Goal: Transaction & Acquisition: Purchase product/service

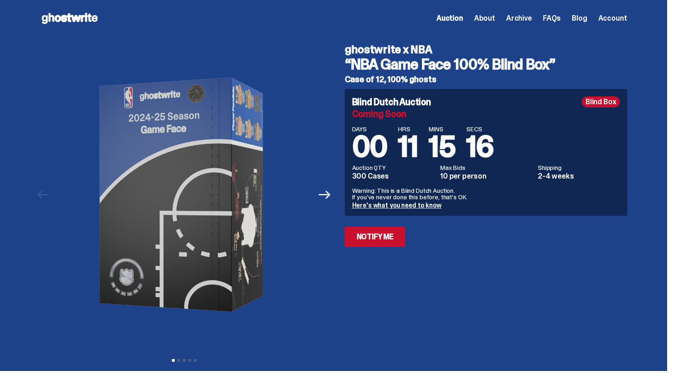
click at [95, 21] on icon at bounding box center [69, 18] width 59 height 15
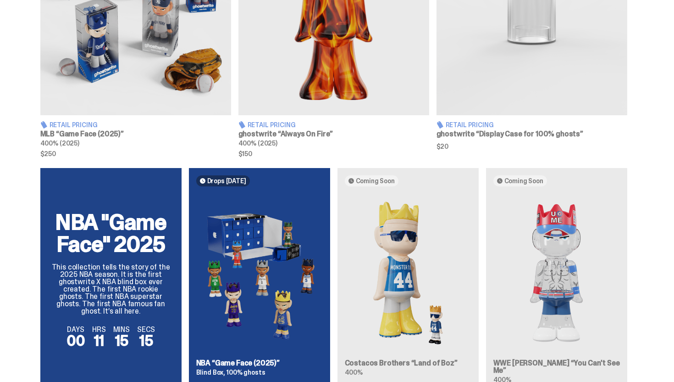
scroll to position [463, 0]
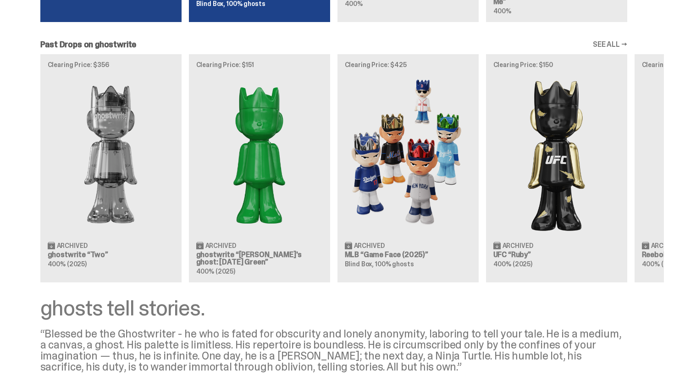
scroll to position [830, 0]
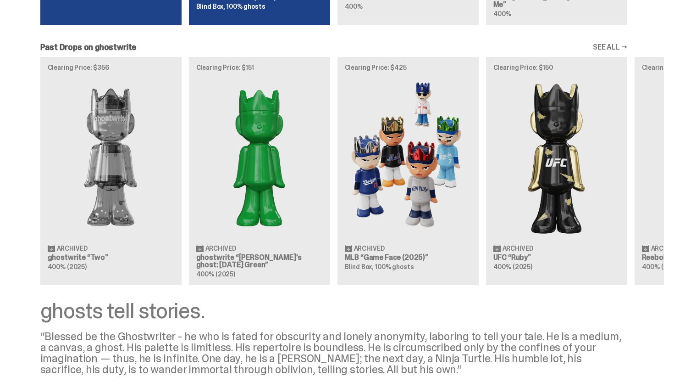
click at [254, 145] on div "Clearing Price: $356 Archived ghostwrite “Two” 400% (2025) Clearing Price: $151…" at bounding box center [334, 171] width 661 height 228
